Goal: Find specific page/section: Find specific page/section

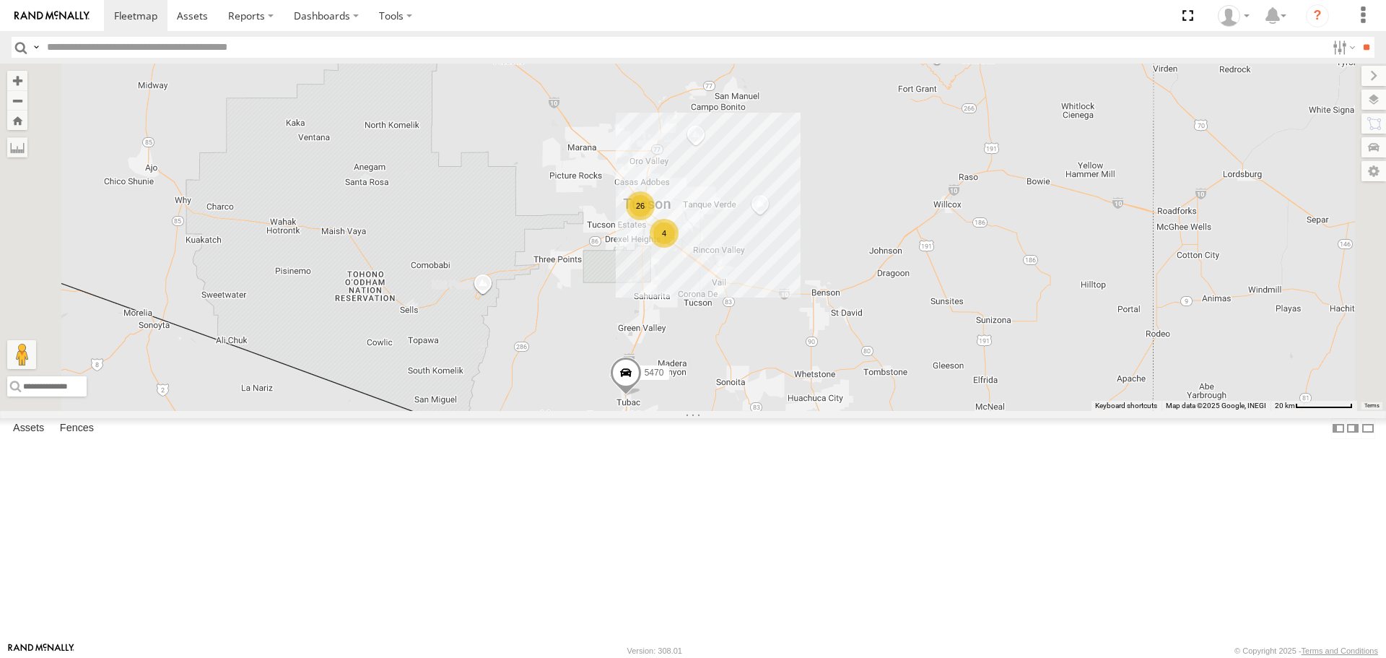
select select "**********"
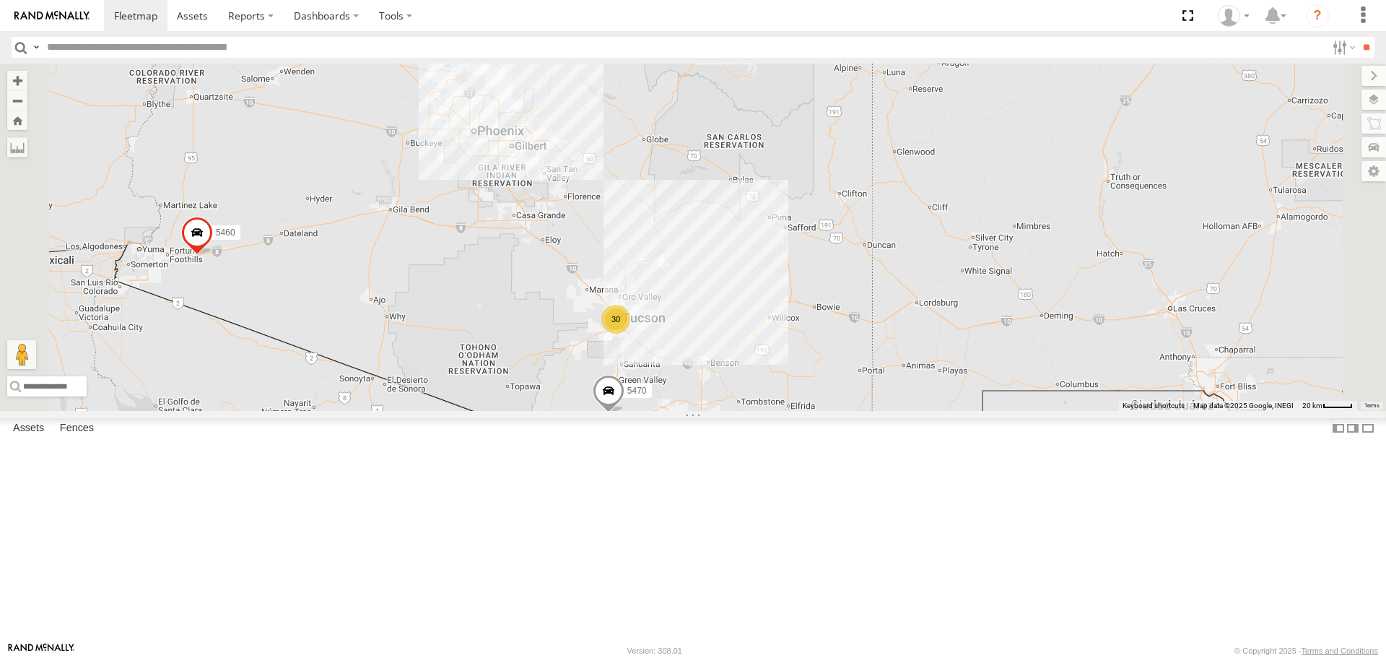
drag, startPoint x: 599, startPoint y: 180, endPoint x: 717, endPoint y: 404, distance: 252.9
click at [719, 410] on div "5470 5460 30" at bounding box center [693, 237] width 1386 height 347
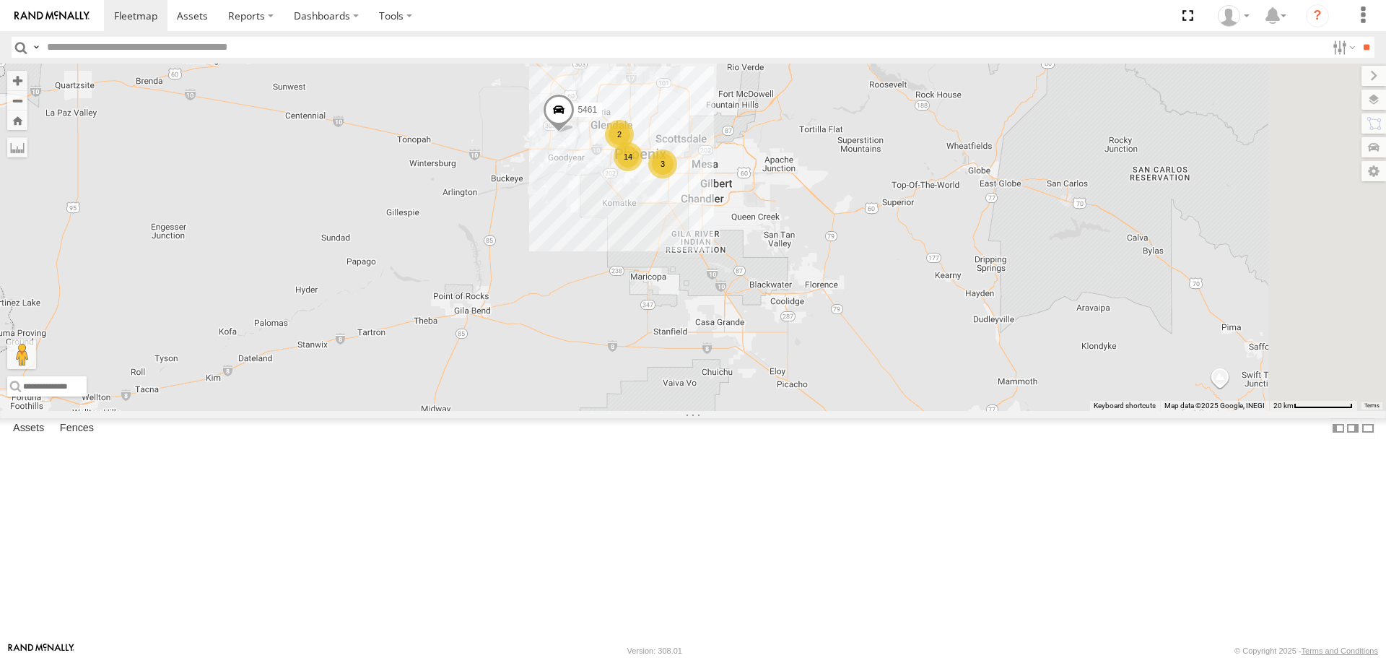
drag, startPoint x: 1043, startPoint y: 541, endPoint x: 939, endPoint y: 371, distance: 198.6
click at [939, 371] on div "3 14 5461 2" at bounding box center [693, 237] width 1386 height 347
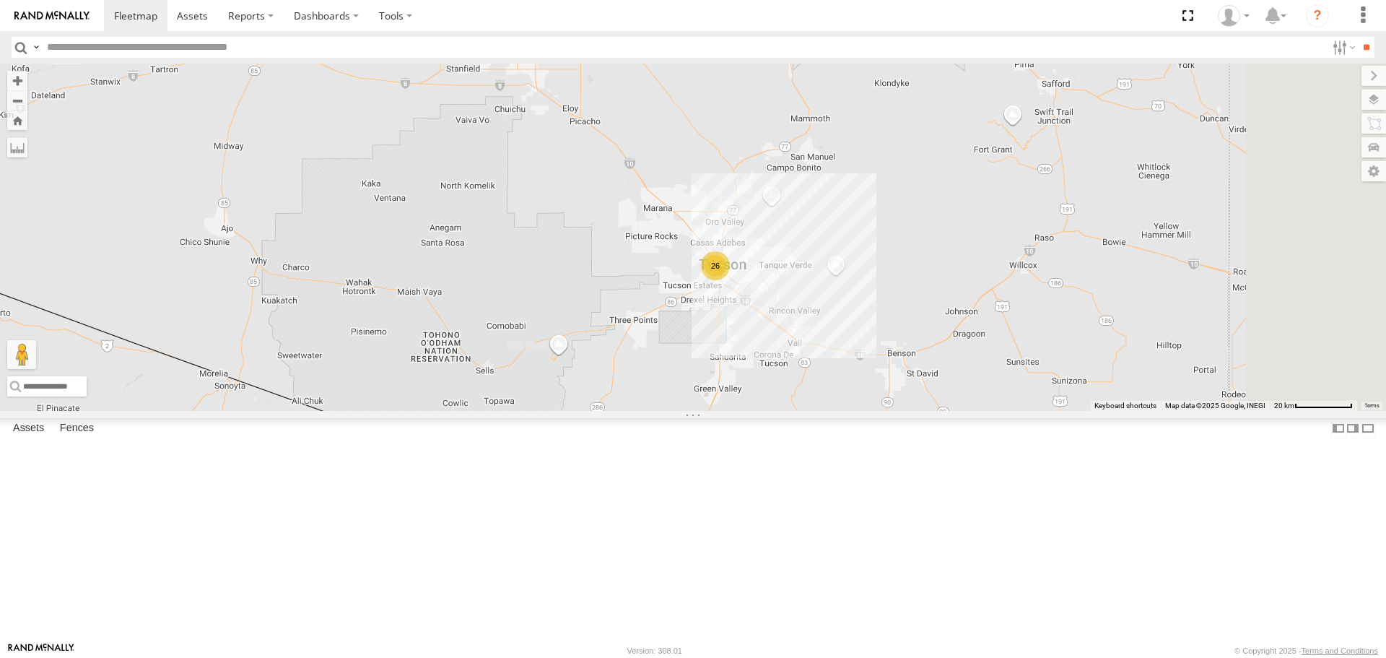
drag, startPoint x: 1045, startPoint y: 508, endPoint x: 836, endPoint y: 245, distance: 335.6
click at [836, 245] on div "3 14 5461 2 26" at bounding box center [693, 237] width 1386 height 347
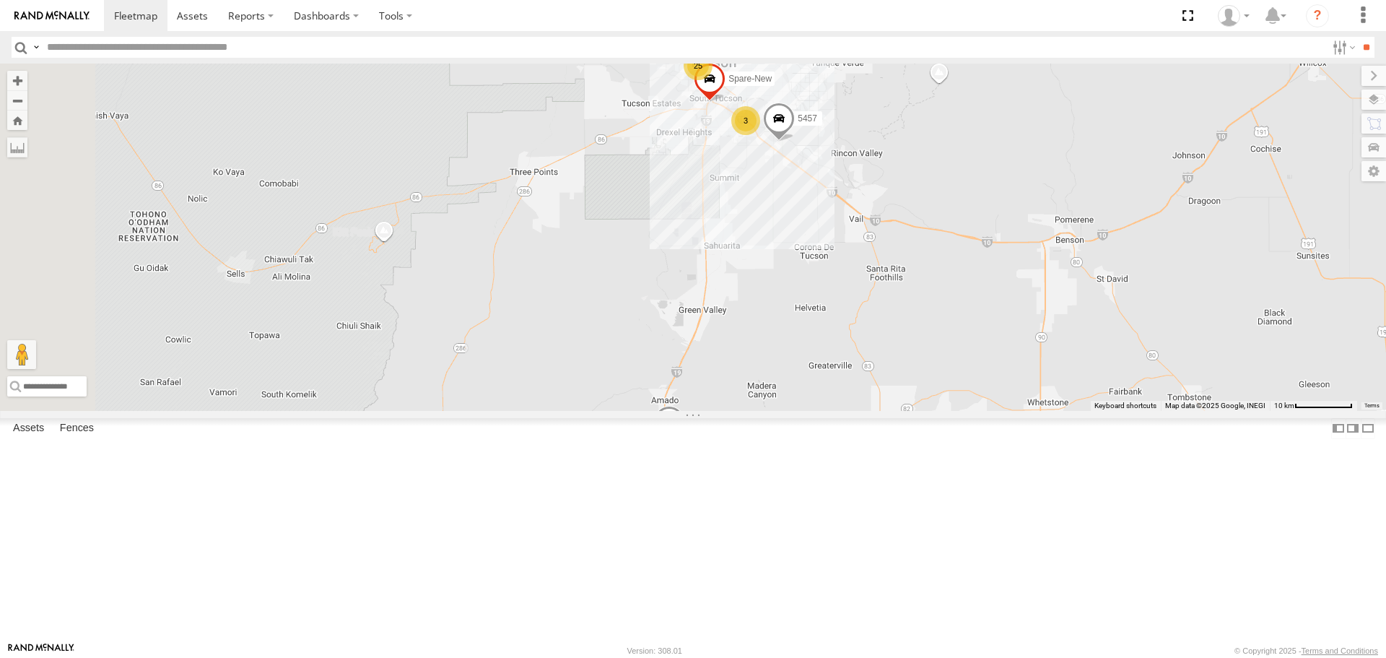
drag, startPoint x: 913, startPoint y: 548, endPoint x: 916, endPoint y: 486, distance: 62.2
click at [916, 410] on div "5461 5470 25 3 Spare-New 5457" at bounding box center [693, 237] width 1386 height 347
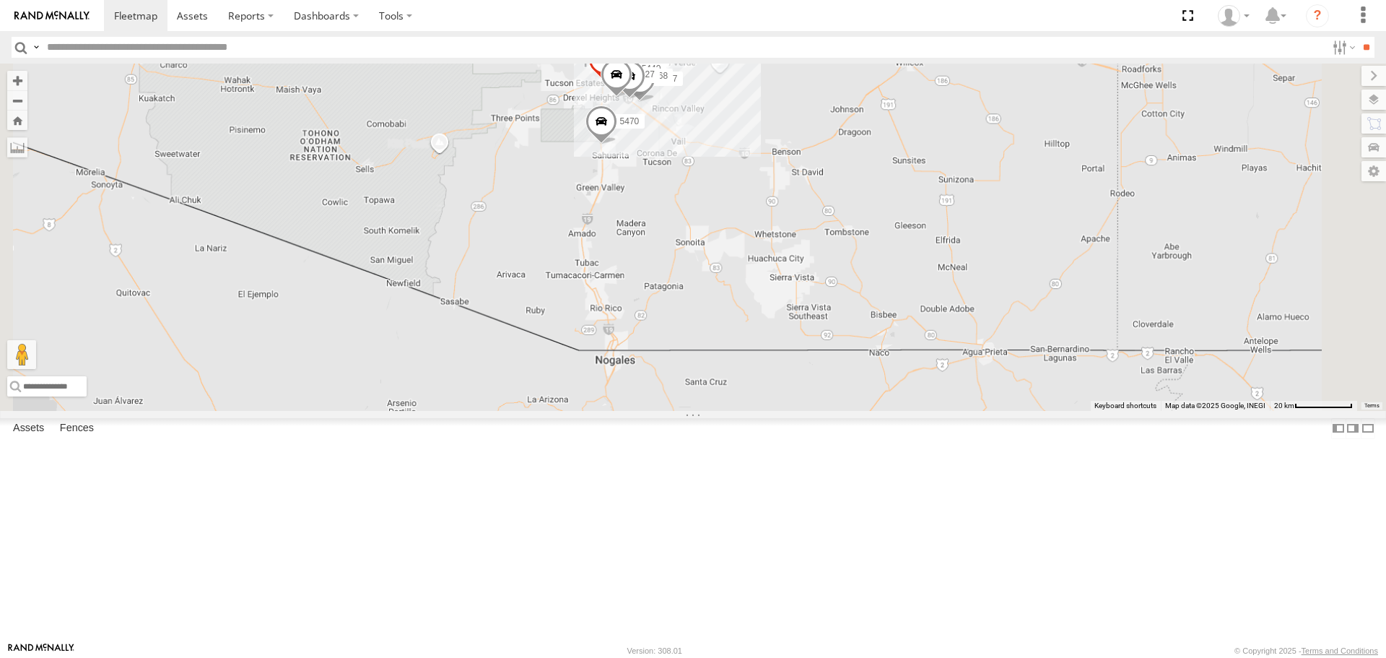
drag, startPoint x: 816, startPoint y: 417, endPoint x: 894, endPoint y: 540, distance: 145.4
click at [902, 410] on div "5470 Spare-New 5457 5440 5468 5427" at bounding box center [693, 237] width 1386 height 347
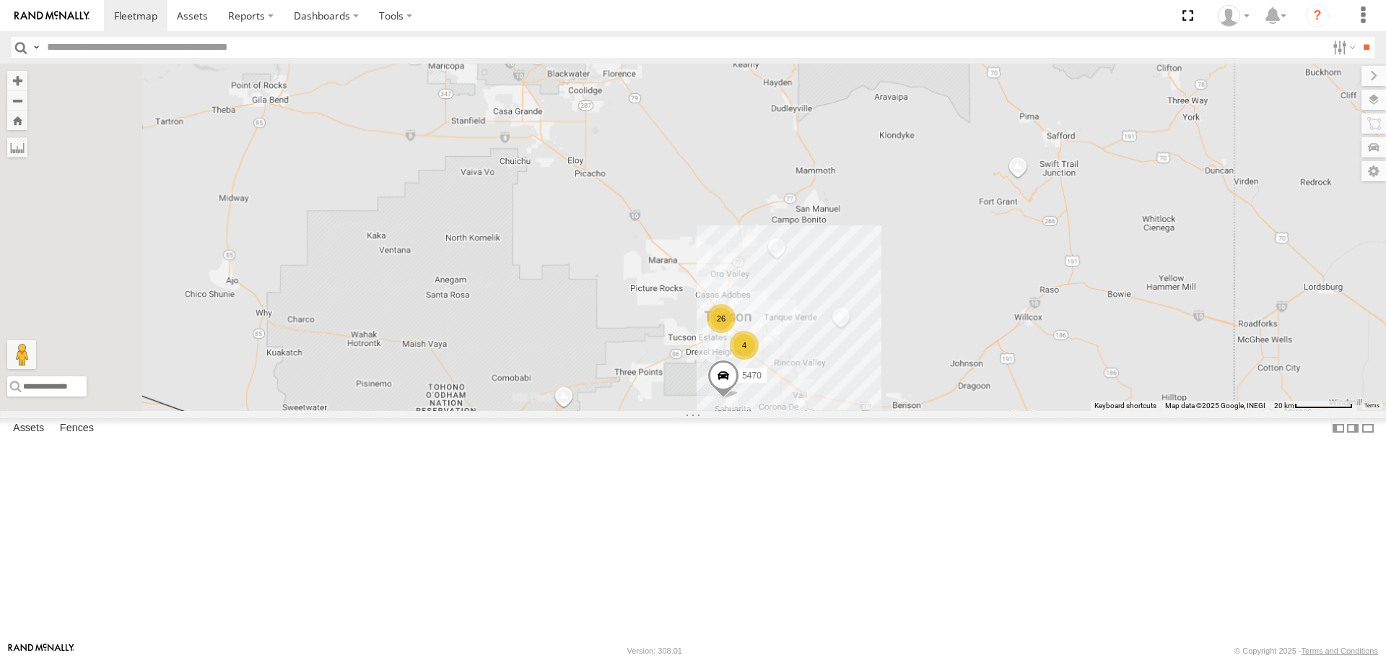
drag, startPoint x: 737, startPoint y: 368, endPoint x: 842, endPoint y: 599, distance: 253.6
click at [842, 410] on div "5470 26 4" at bounding box center [693, 237] width 1386 height 347
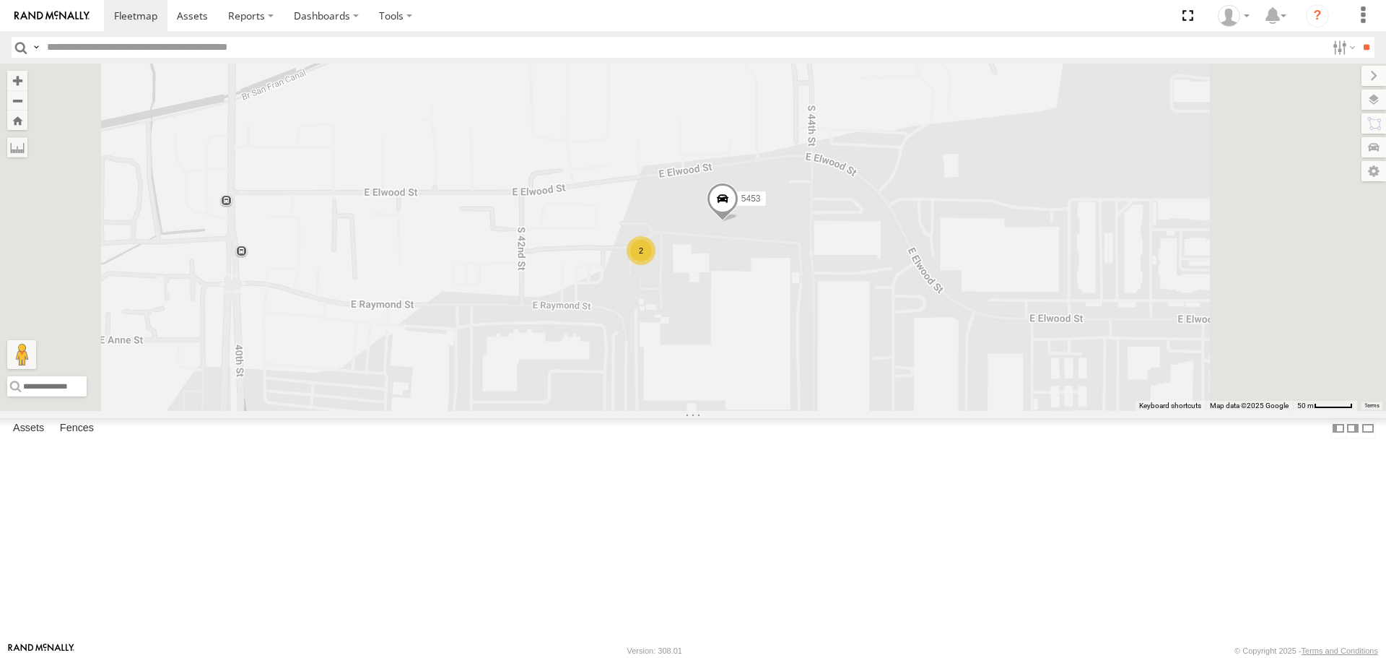
click at [739, 222] on span at bounding box center [723, 202] width 32 height 39
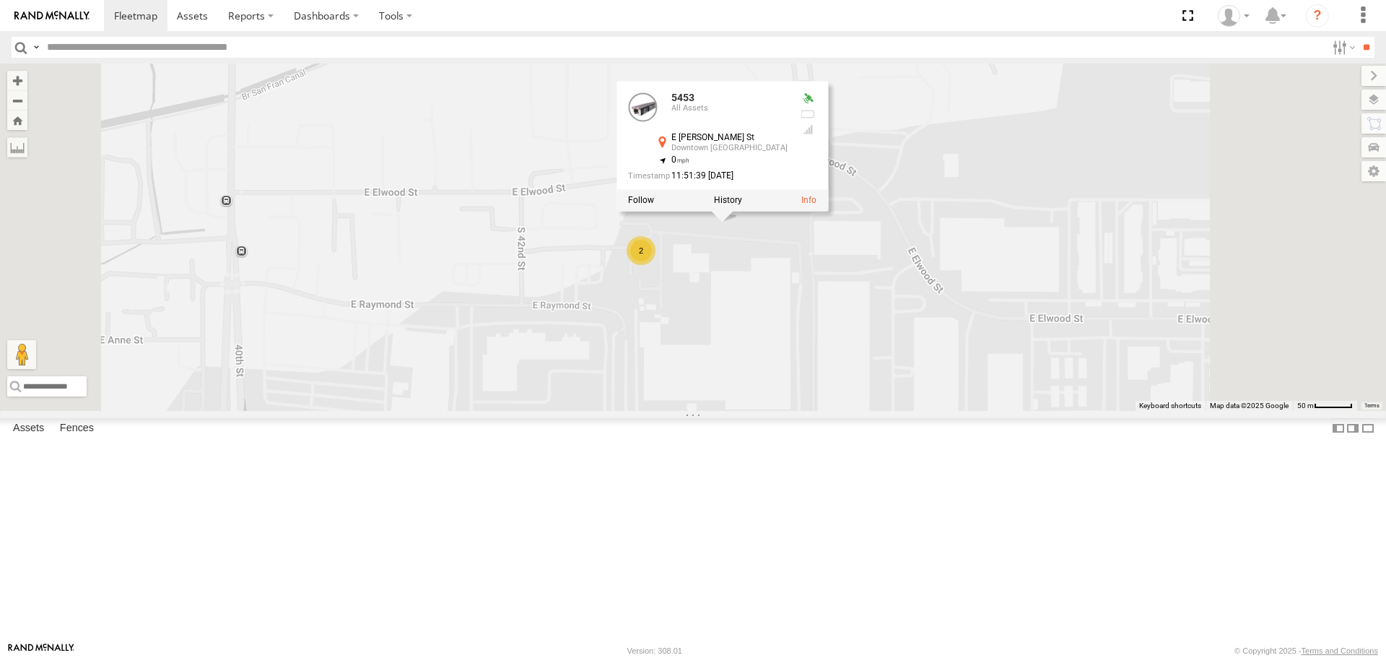
click at [1009, 368] on div "5470 5461 5446 5437 5453 2 5453 [GEOGRAPHIC_DATA][STREET_ADDRESS][PERSON_NAME] …" at bounding box center [693, 237] width 1386 height 347
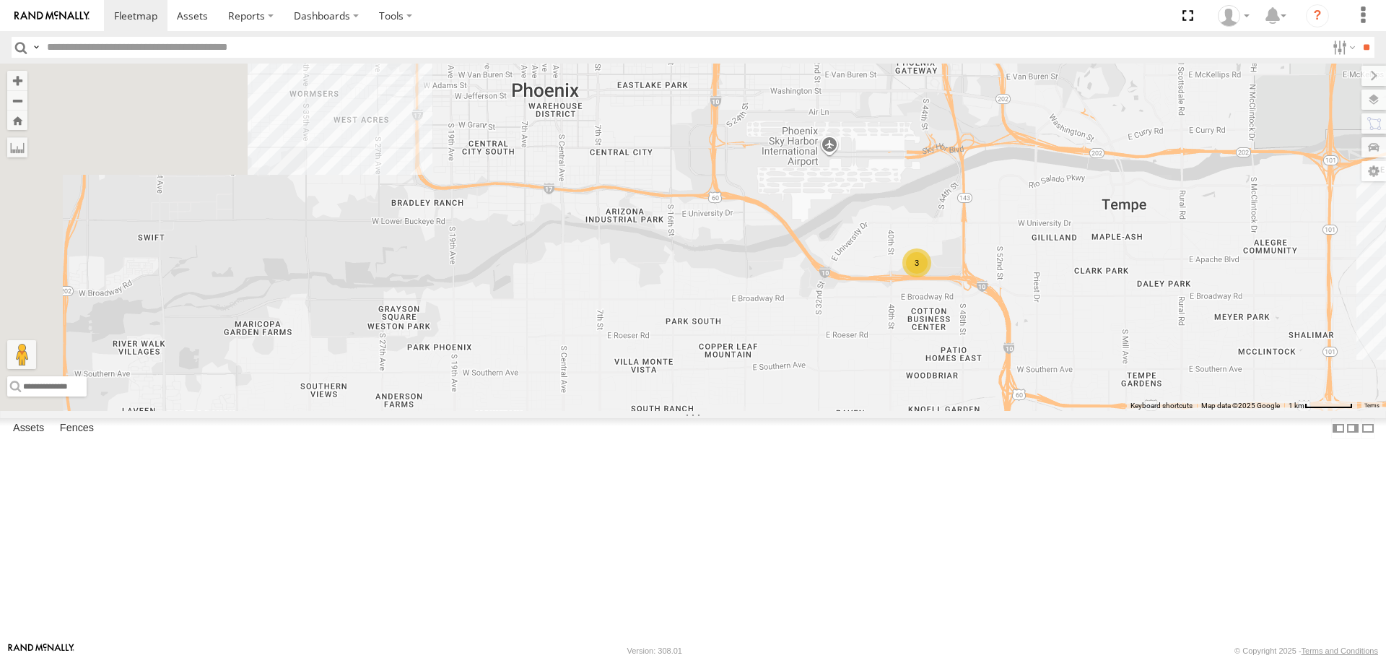
drag, startPoint x: 669, startPoint y: 472, endPoint x: 954, endPoint y: 415, distance: 291.5
click at [954, 410] on div "5470 5461 5446 5437 3" at bounding box center [693, 237] width 1386 height 347
